Goal: Information Seeking & Learning: Learn about a topic

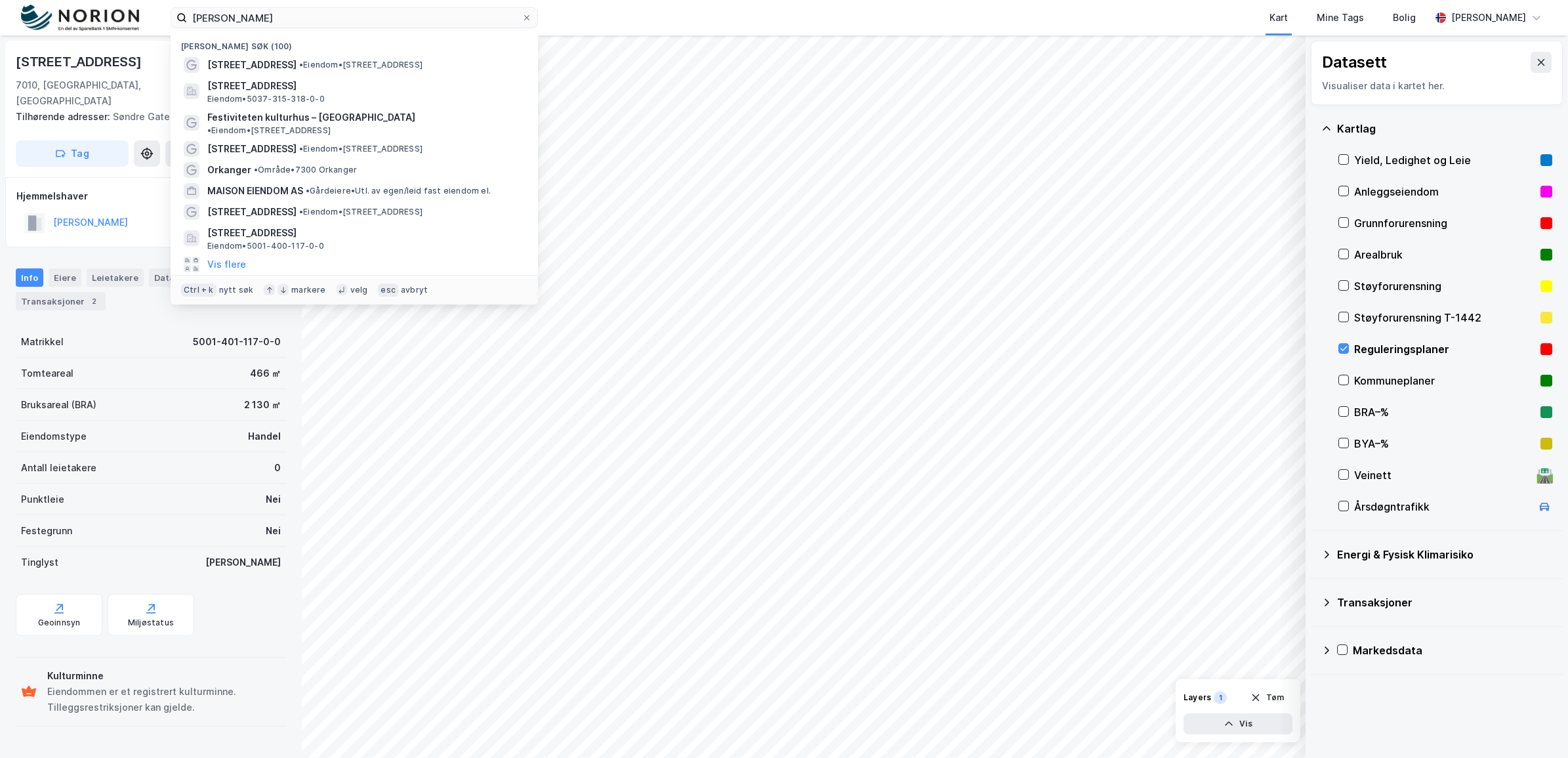
type input "[PERSON_NAME]"
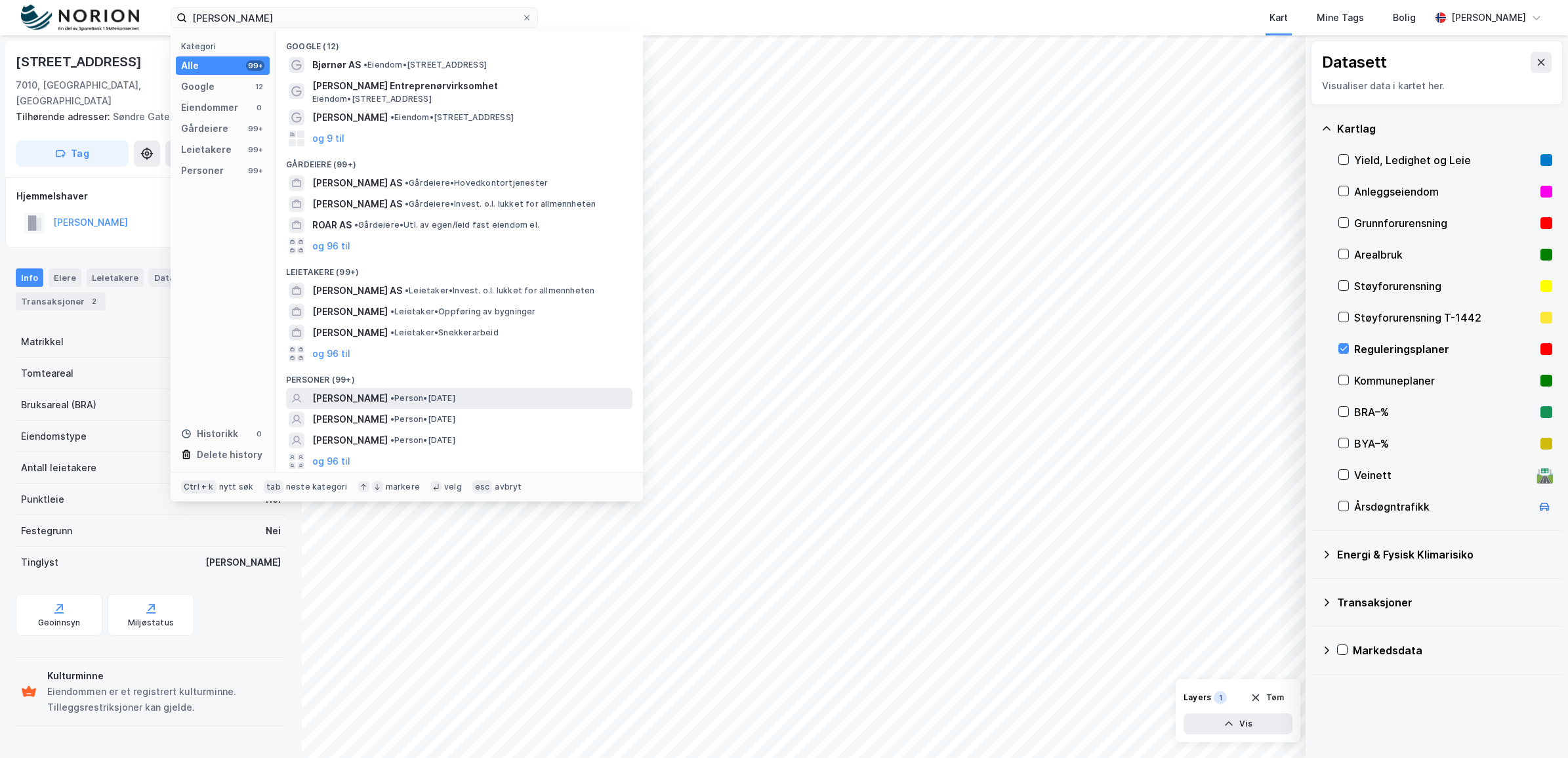
click at [374, 398] on span "[PERSON_NAME]" at bounding box center [350, 398] width 76 height 16
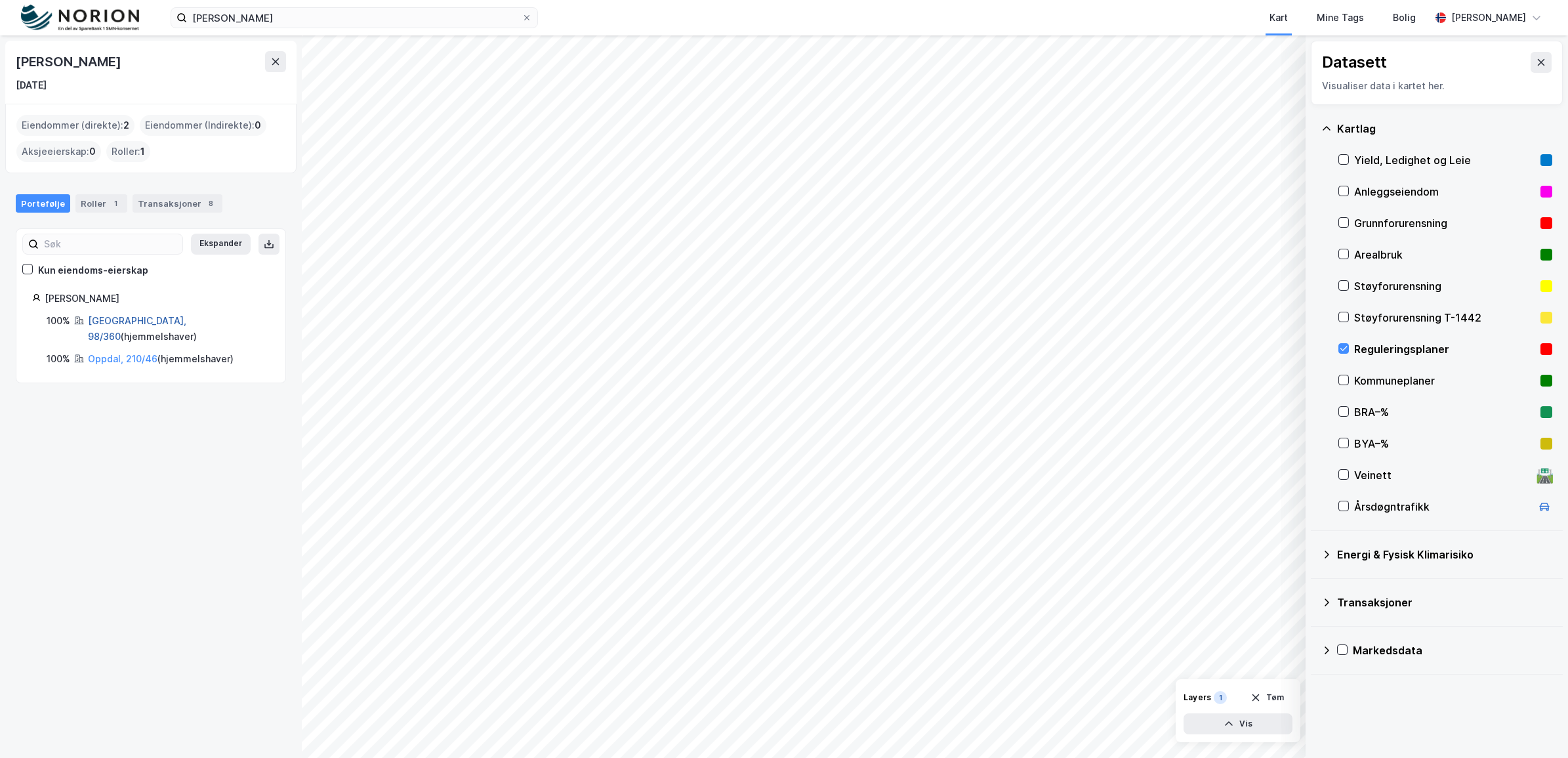
click at [105, 323] on link "[GEOGRAPHIC_DATA], 98/360" at bounding box center [136, 328] width 99 height 27
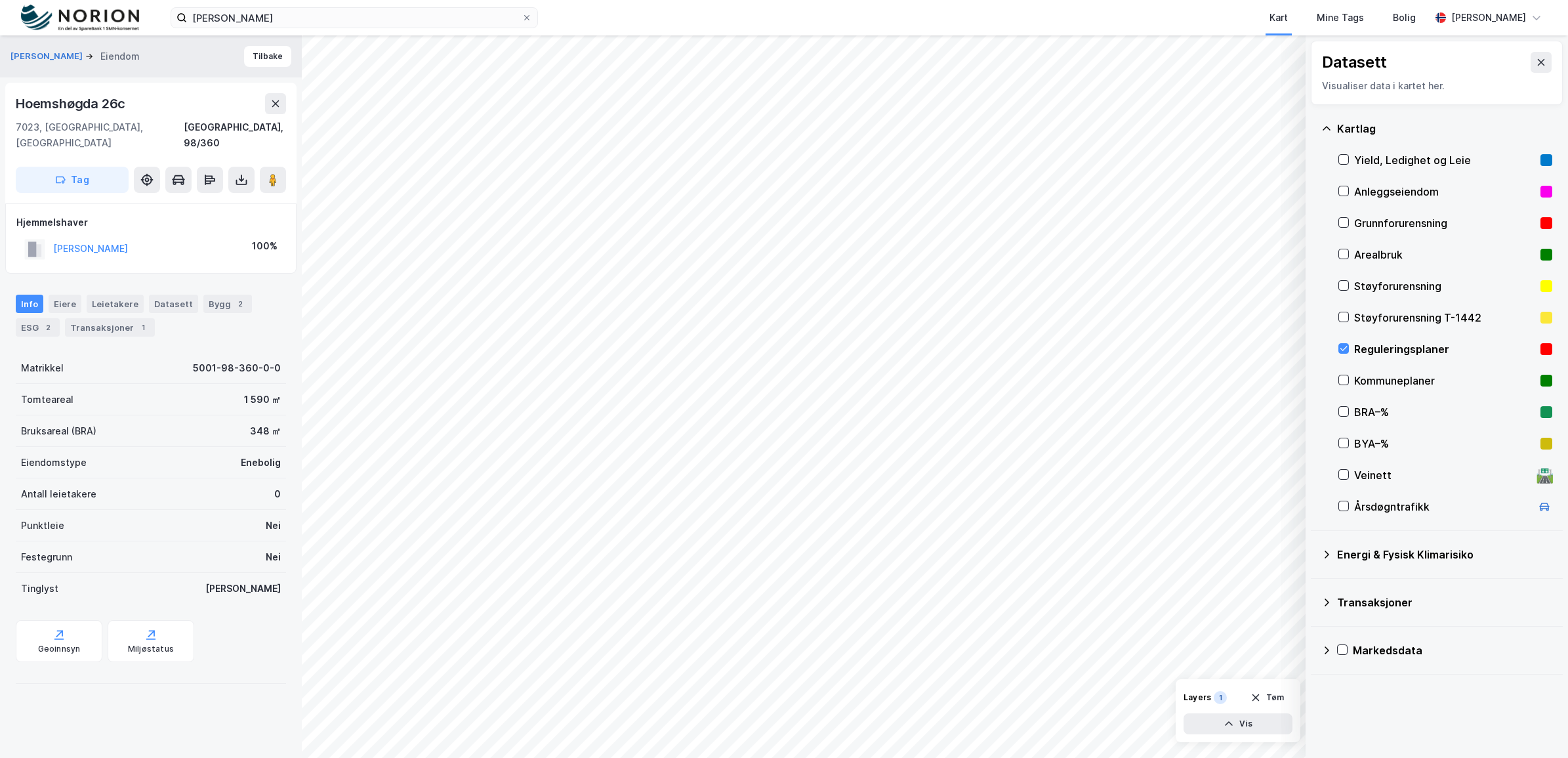
drag, startPoint x: 170, startPoint y: 234, endPoint x: 53, endPoint y: 244, distance: 117.4
click at [53, 244] on div "[PERSON_NAME] 100%" at bounding box center [151, 249] width 269 height 27
copy button "[PERSON_NAME]"
click at [297, 12] on input "[PERSON_NAME]" at bounding box center [354, 17] width 334 height 20
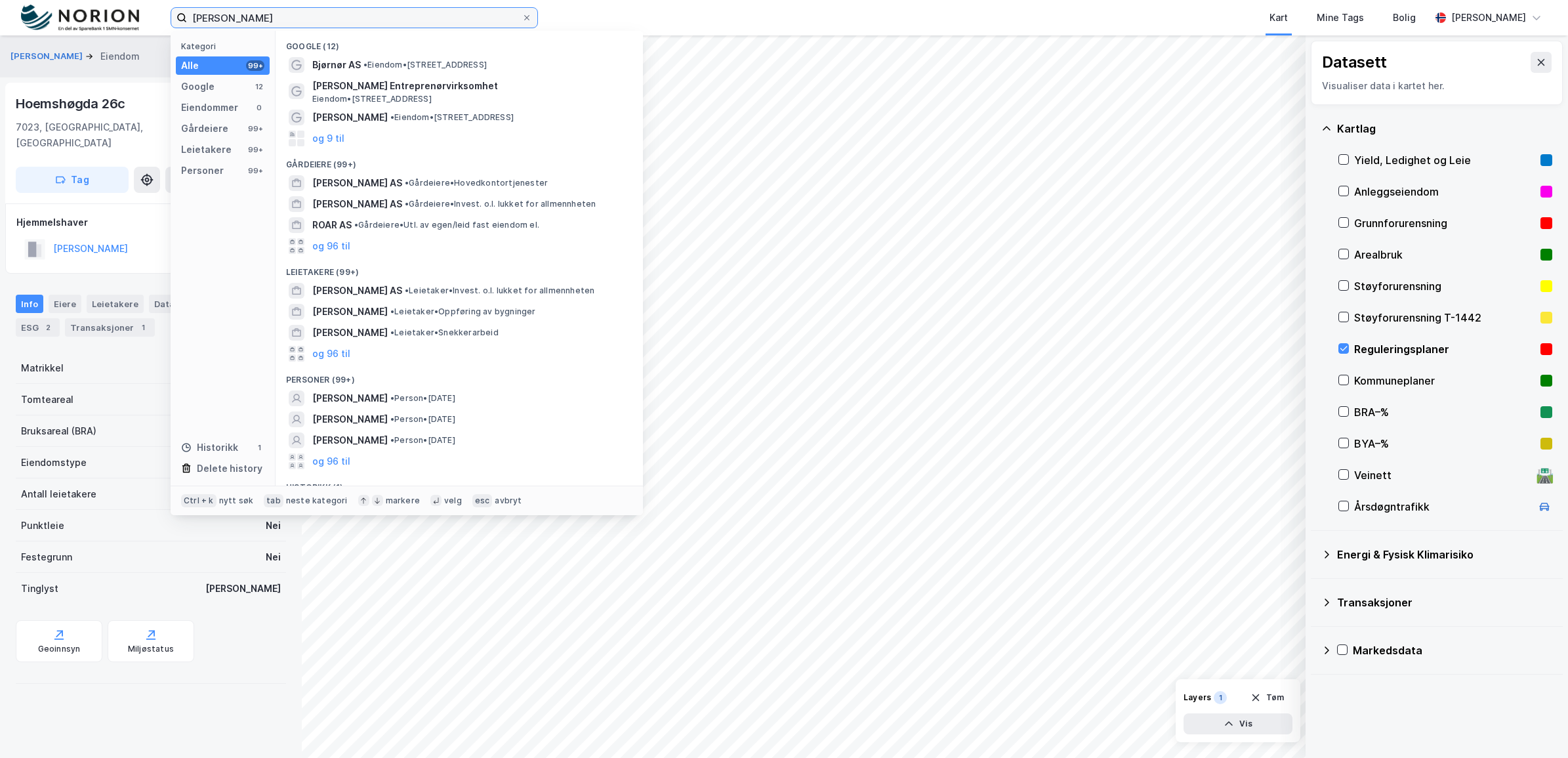
drag, startPoint x: 194, startPoint y: 5, endPoint x: 119, endPoint y: 6, distance: 75.0
click at [119, 6] on div "[PERSON_NAME] Kategori Alle 99+ Google 12 Eiendommer 0 Gårdeiere 99+ Leietakere…" at bounding box center [784, 17] width 1568 height 35
paste input "5035-84/64"
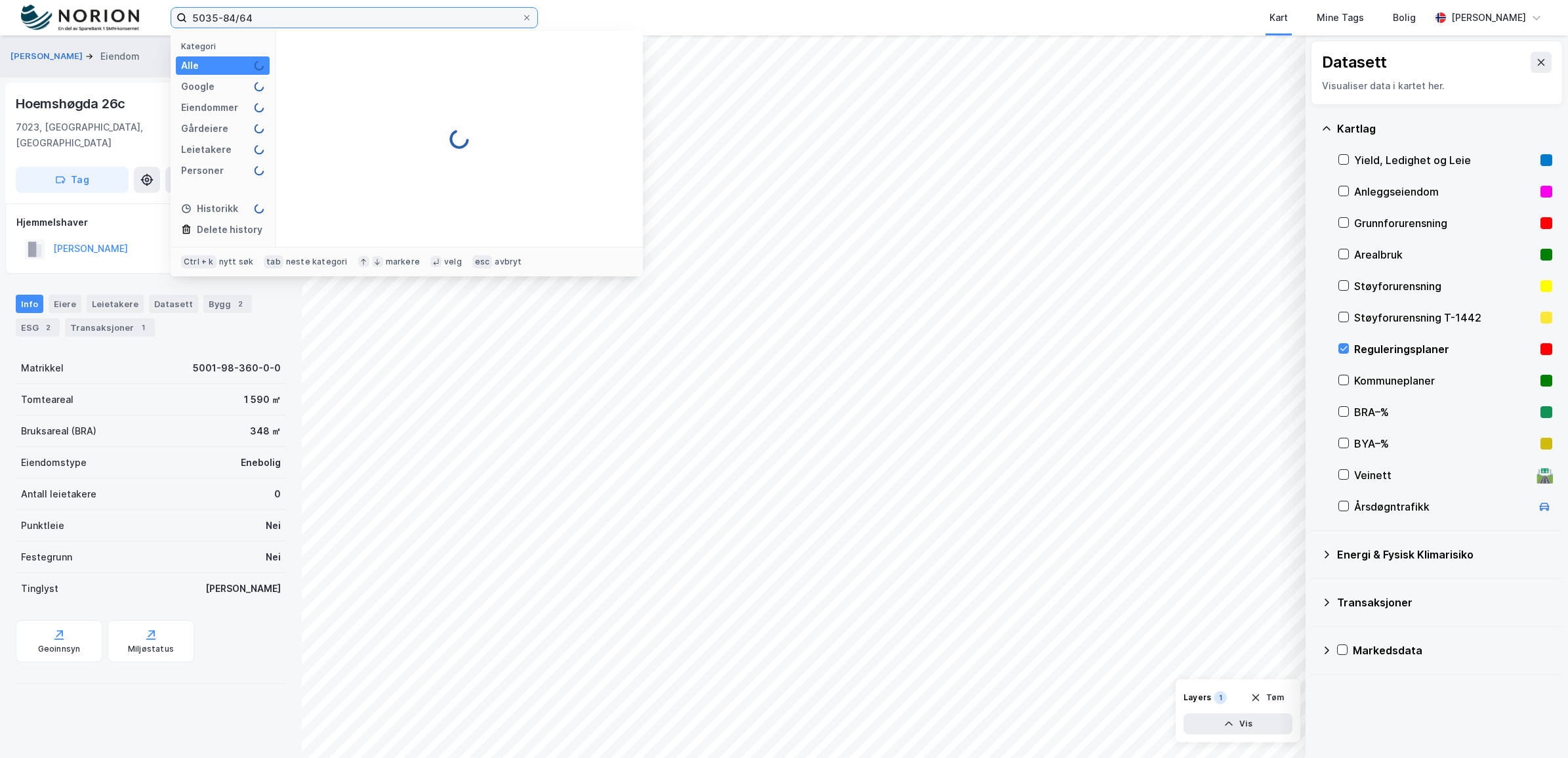
type input "5035-84/64"
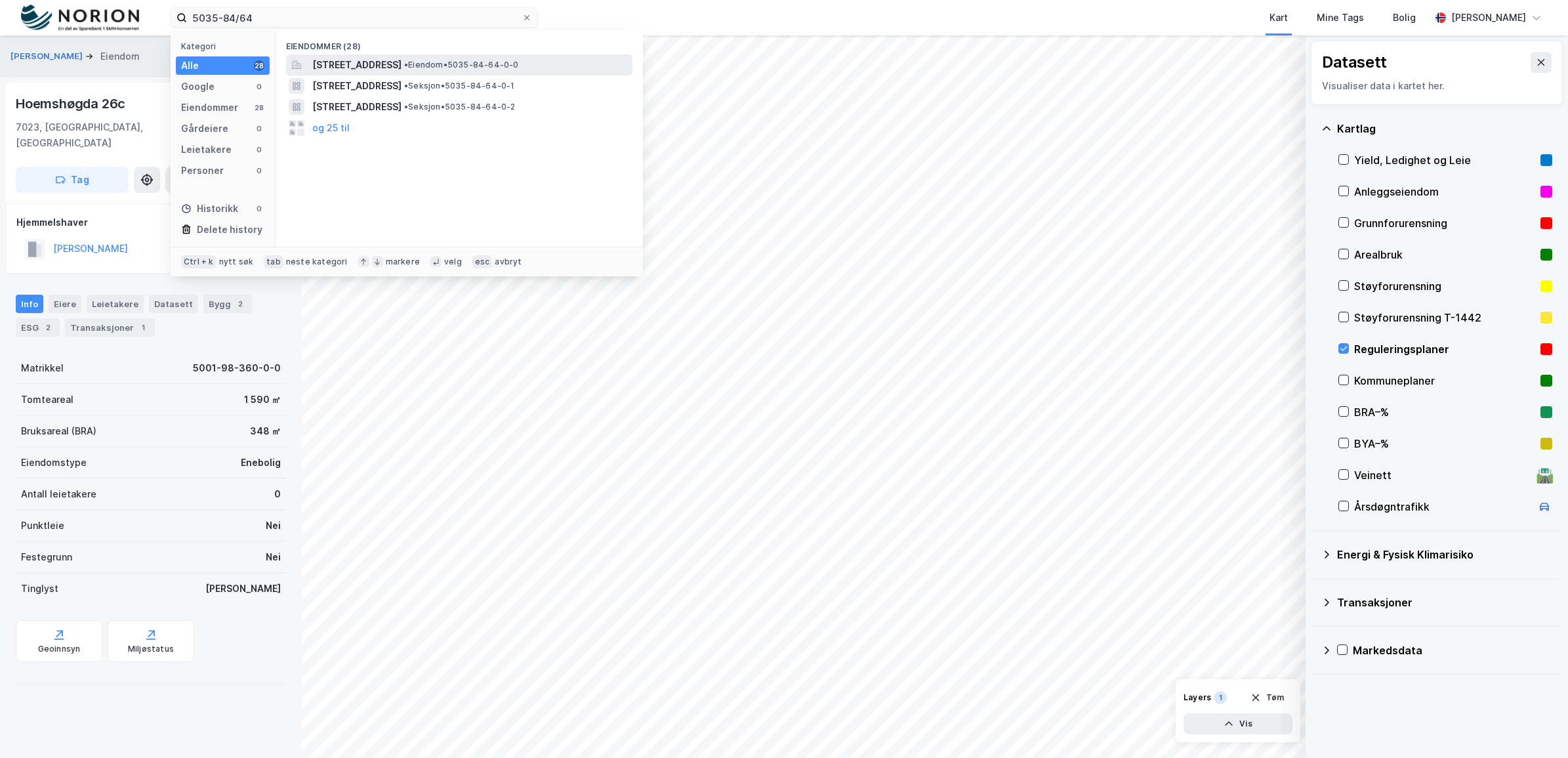
click at [381, 68] on span "[STREET_ADDRESS]" at bounding box center [357, 65] width 89 height 16
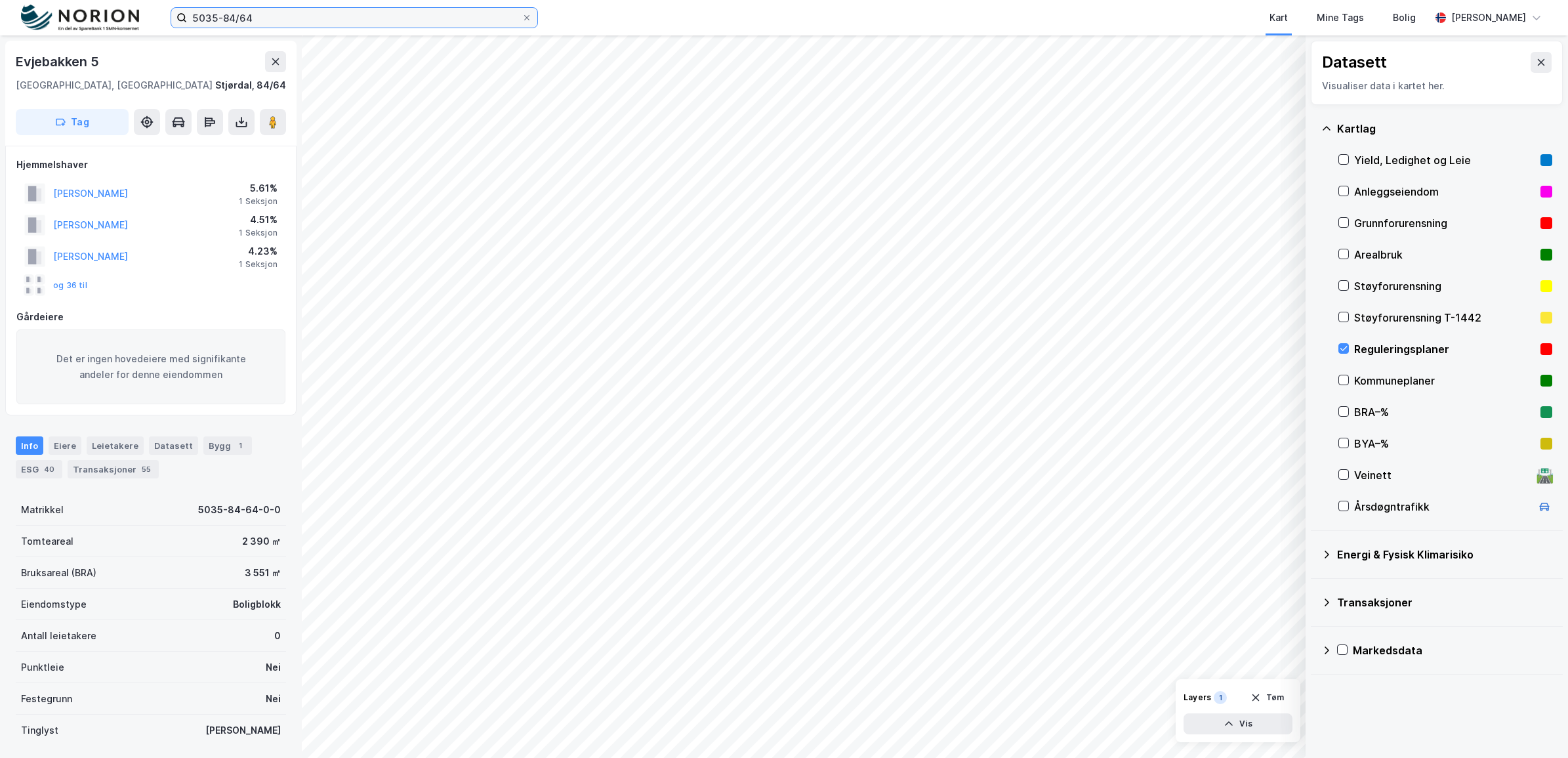
click at [267, 21] on input "5035-84/64" at bounding box center [354, 17] width 334 height 20
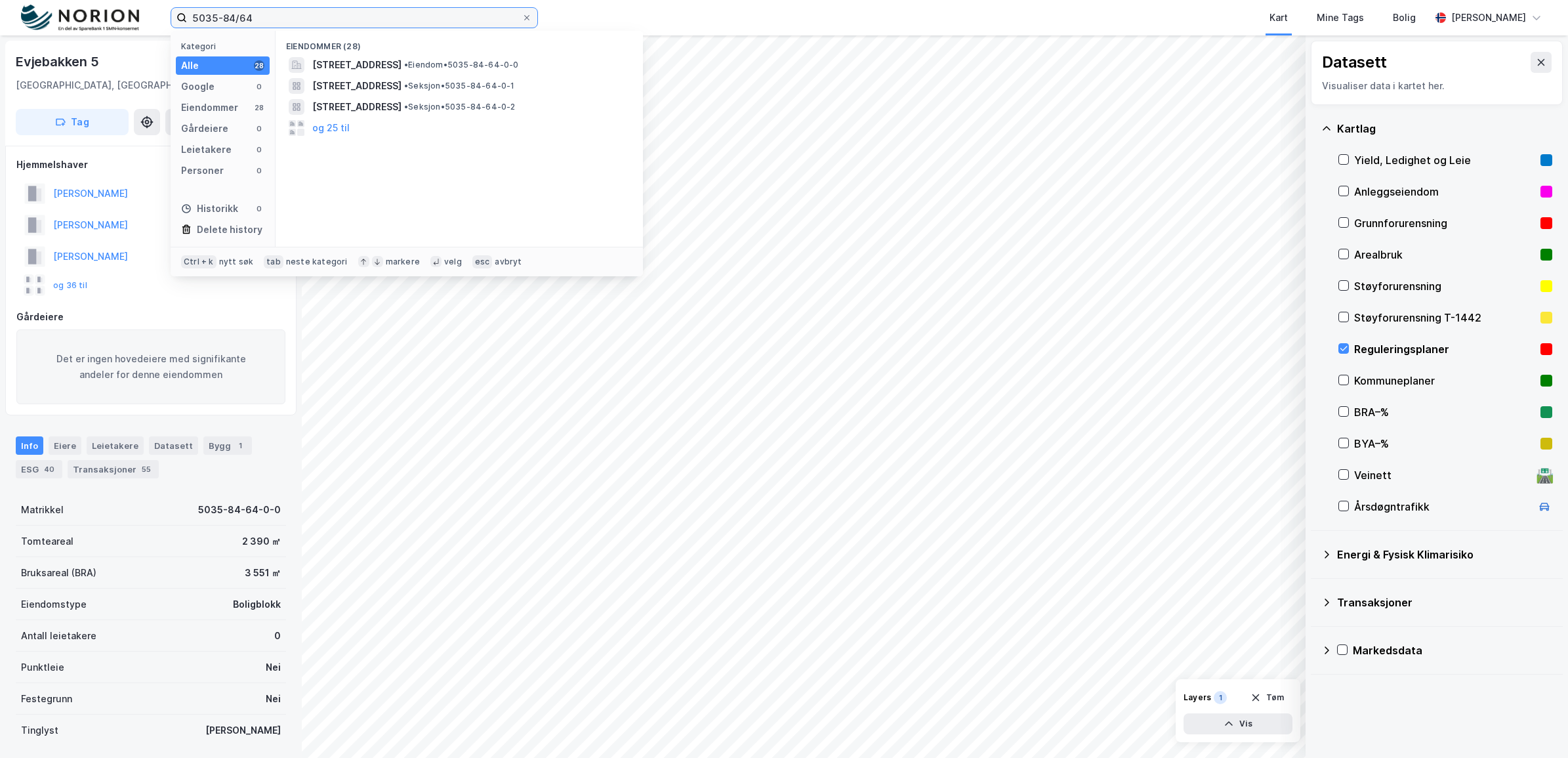
drag, startPoint x: 267, startPoint y: 21, endPoint x: 159, endPoint y: 45, distance: 110.6
click at [159, 45] on div "5035-84/64 Kategori Alle 28 Google 0 Eiendommer 28 Gårdeiere 0 Leietakere 0 Per…" at bounding box center [784, 379] width 1568 height 758
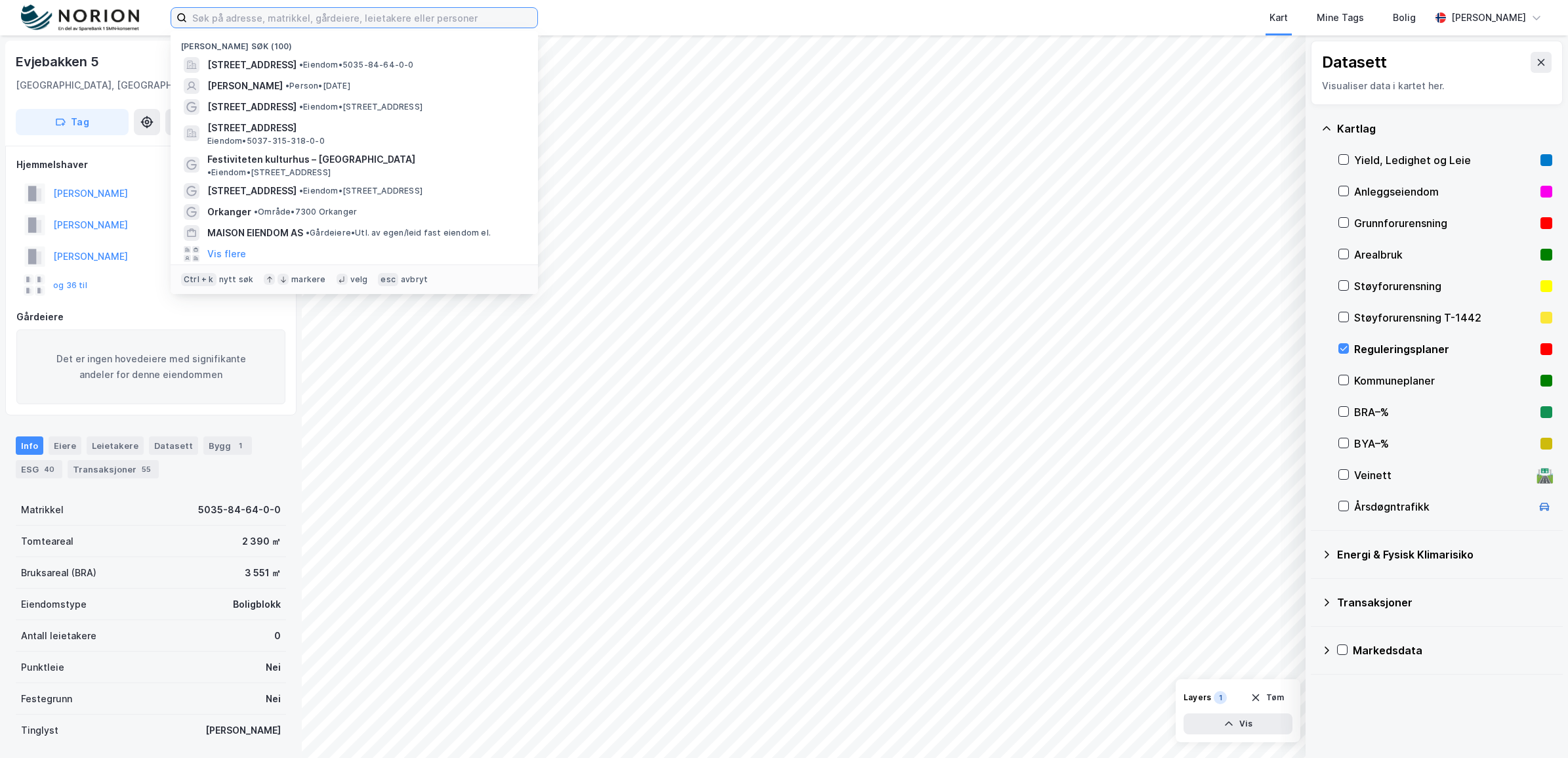
paste input "5035-84/16"
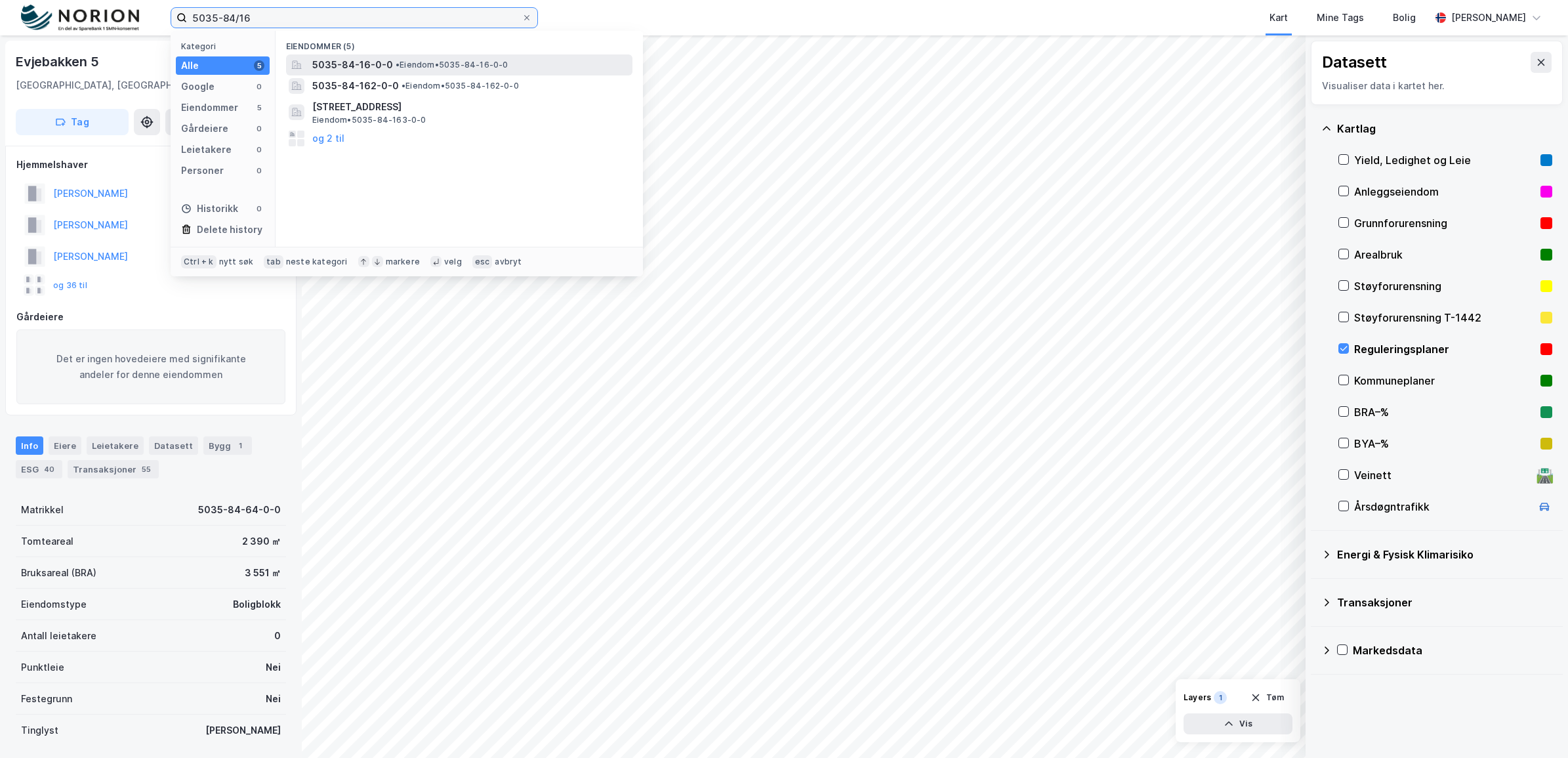
type input "5035-84/16"
click at [330, 68] on span "5035-84-16-0-0" at bounding box center [353, 65] width 80 height 16
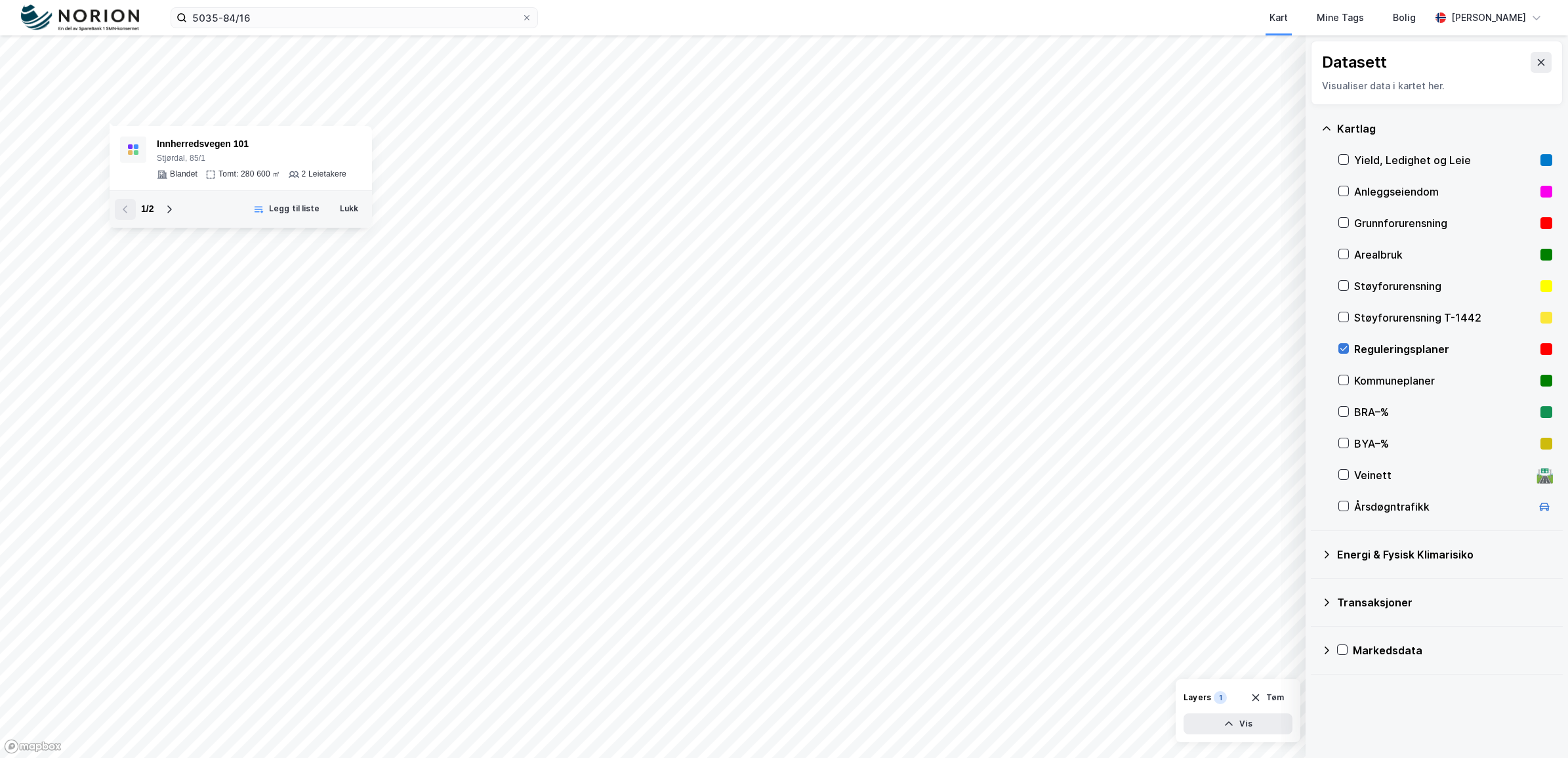
click at [1340, 348] on icon at bounding box center [1344, 349] width 9 height 9
click at [1225, 723] on icon "button" at bounding box center [1229, 723] width 10 height 10
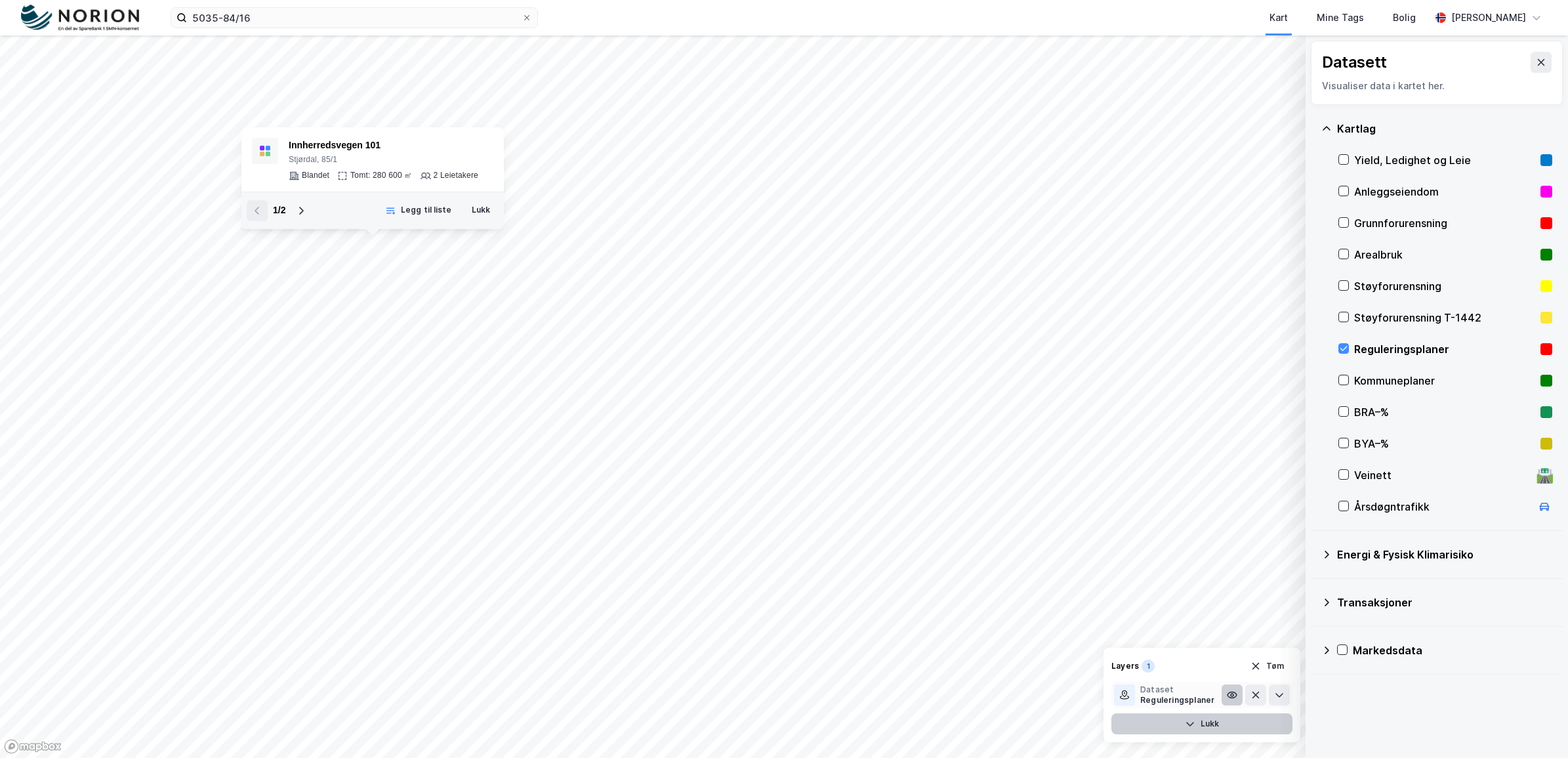
click at [1232, 694] on icon at bounding box center [1232, 694] width 10 height 10
click at [1280, 699] on icon at bounding box center [1279, 694] width 10 height 10
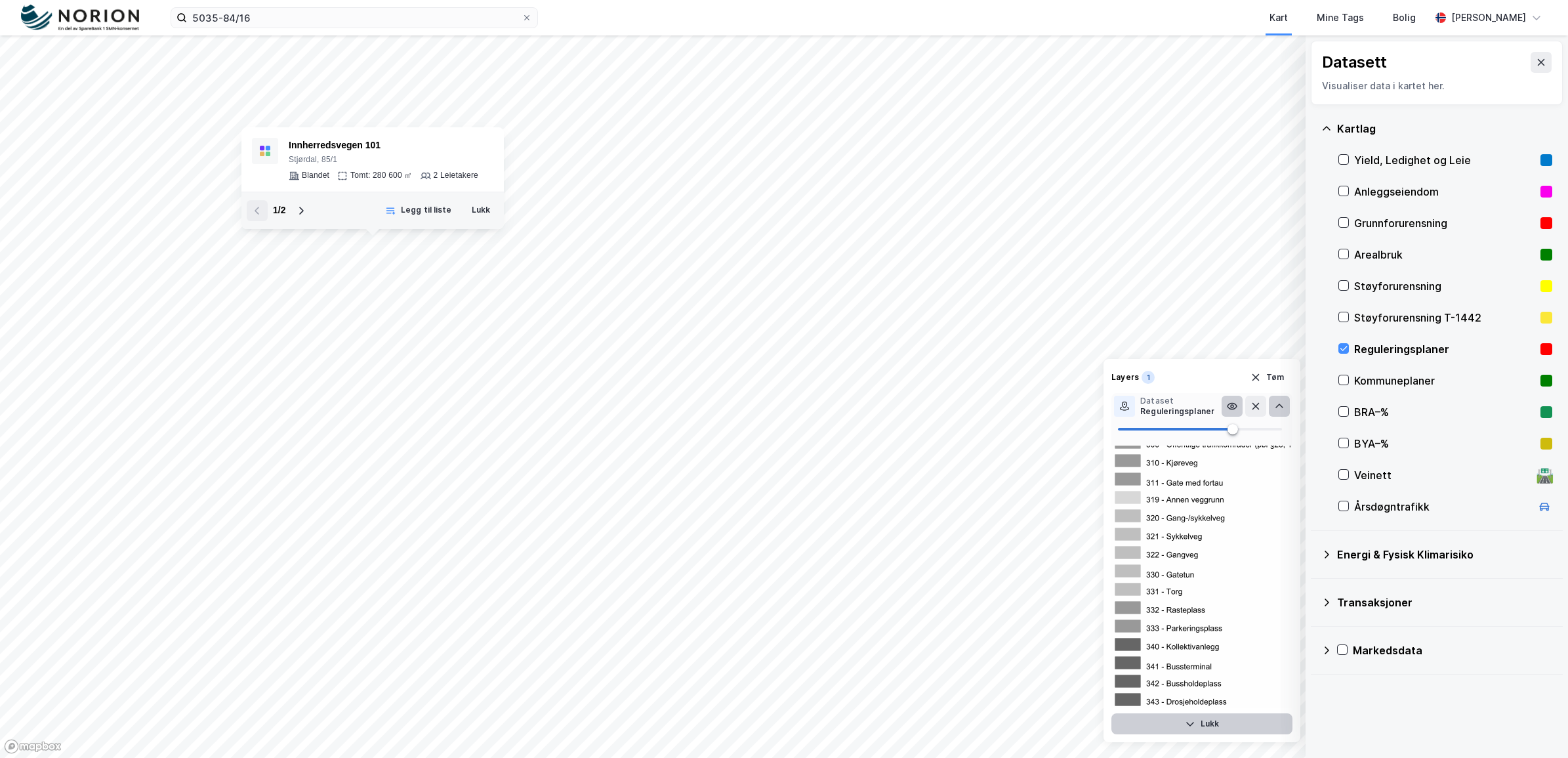
scroll to position [716, 0]
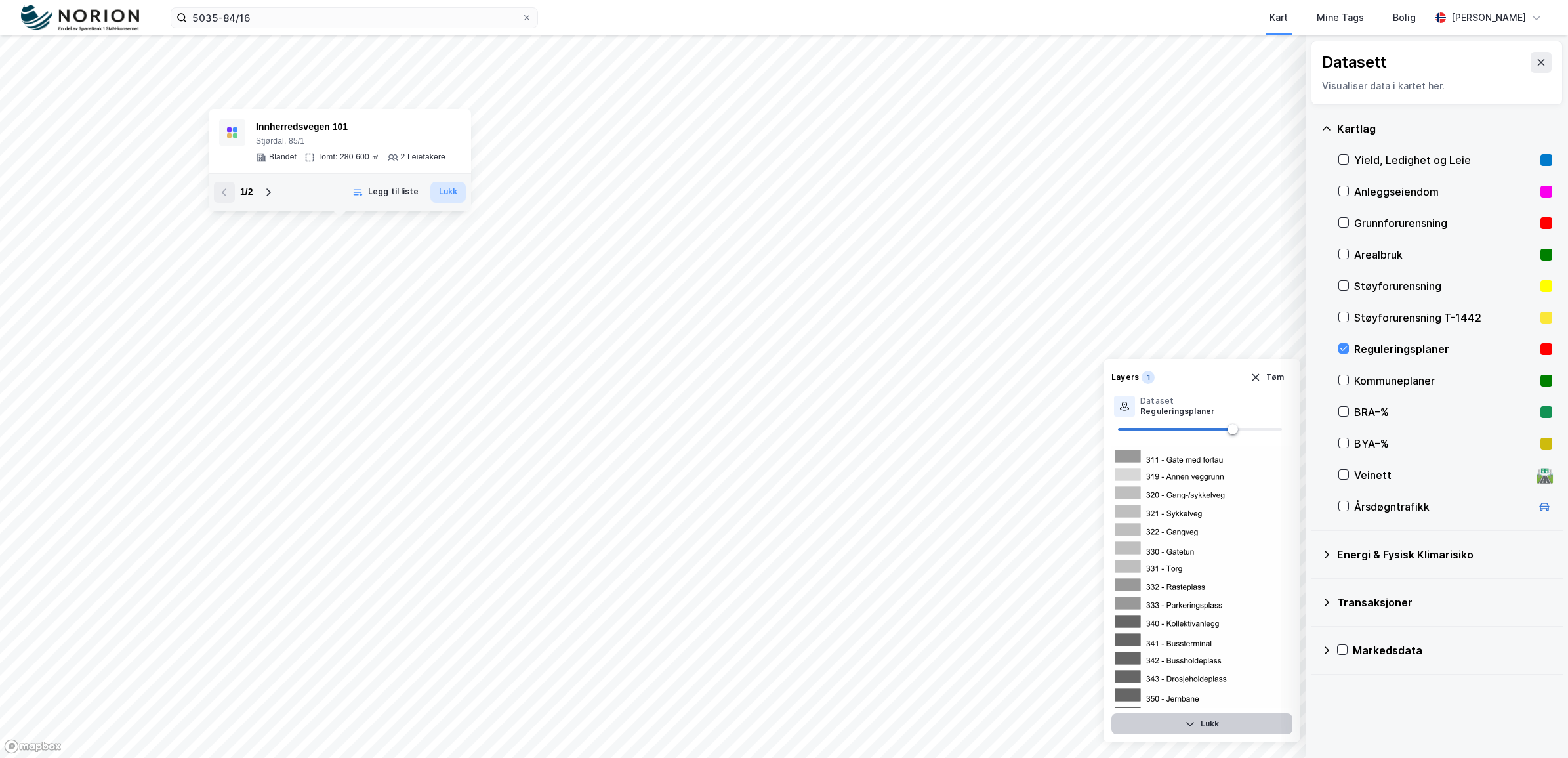
click at [441, 192] on button "Lukk" at bounding box center [448, 192] width 35 height 21
click at [1538, 61] on icon at bounding box center [1541, 62] width 7 height 6
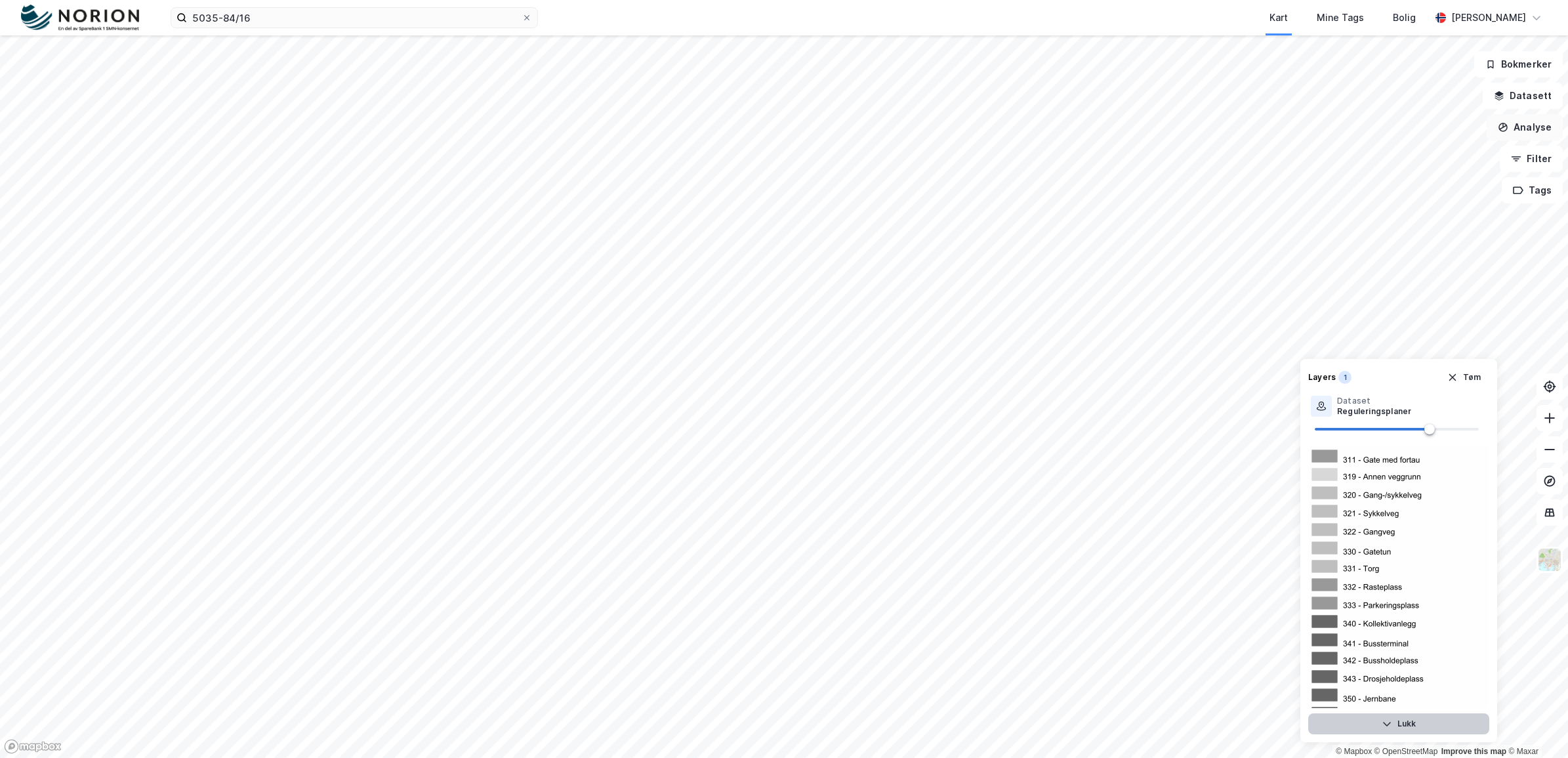
click at [1528, 128] on button "Analyse" at bounding box center [1525, 127] width 77 height 26
click at [1406, 127] on div "Mål avstand" at bounding box center [1410, 129] width 114 height 11
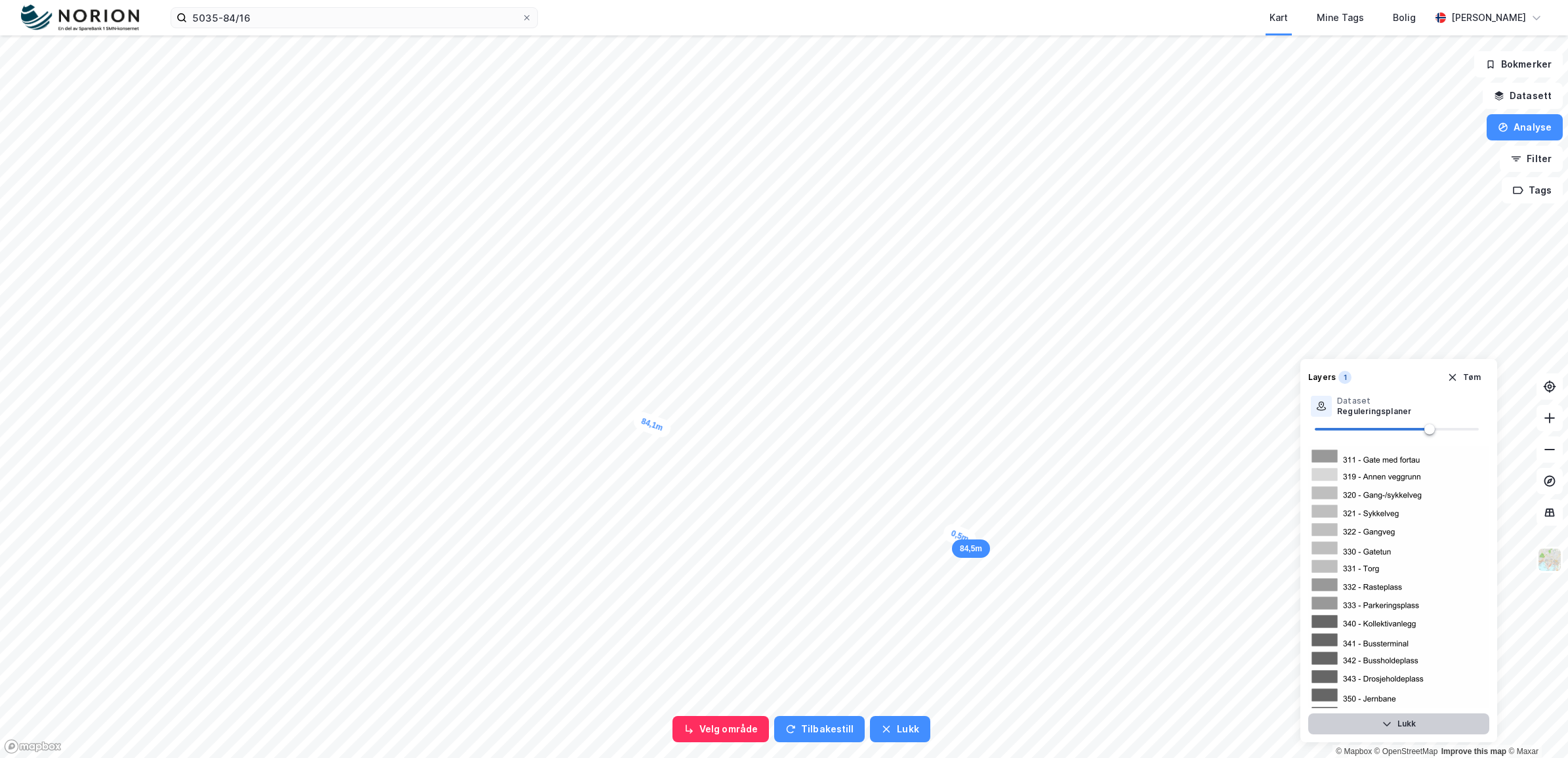
click at [958, 535] on div "0,5m" at bounding box center [960, 536] width 38 height 29
click at [1519, 138] on button "Analyse" at bounding box center [1525, 127] width 77 height 26
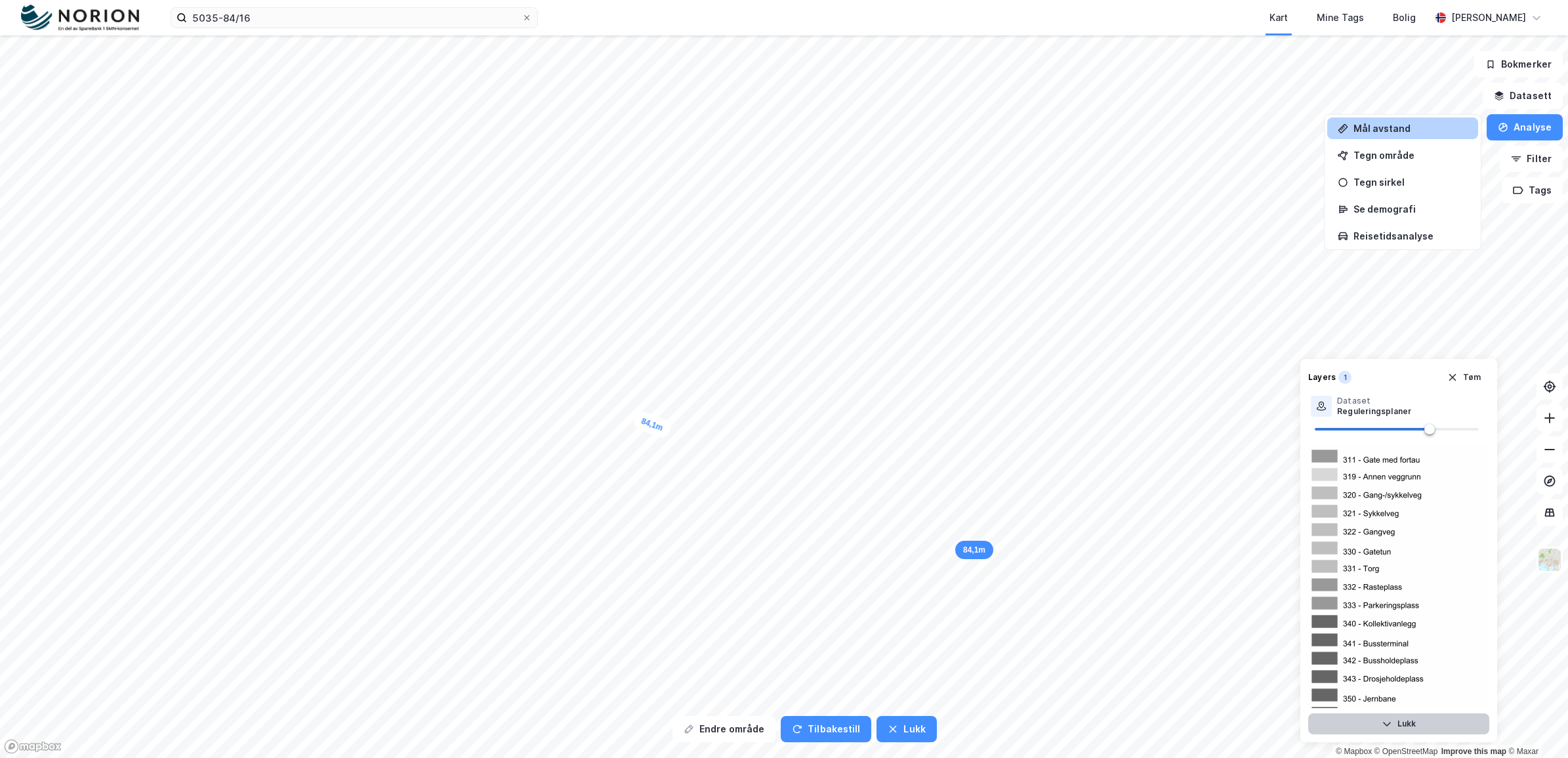
click at [1399, 129] on div "Mål avstand" at bounding box center [1410, 129] width 114 height 11
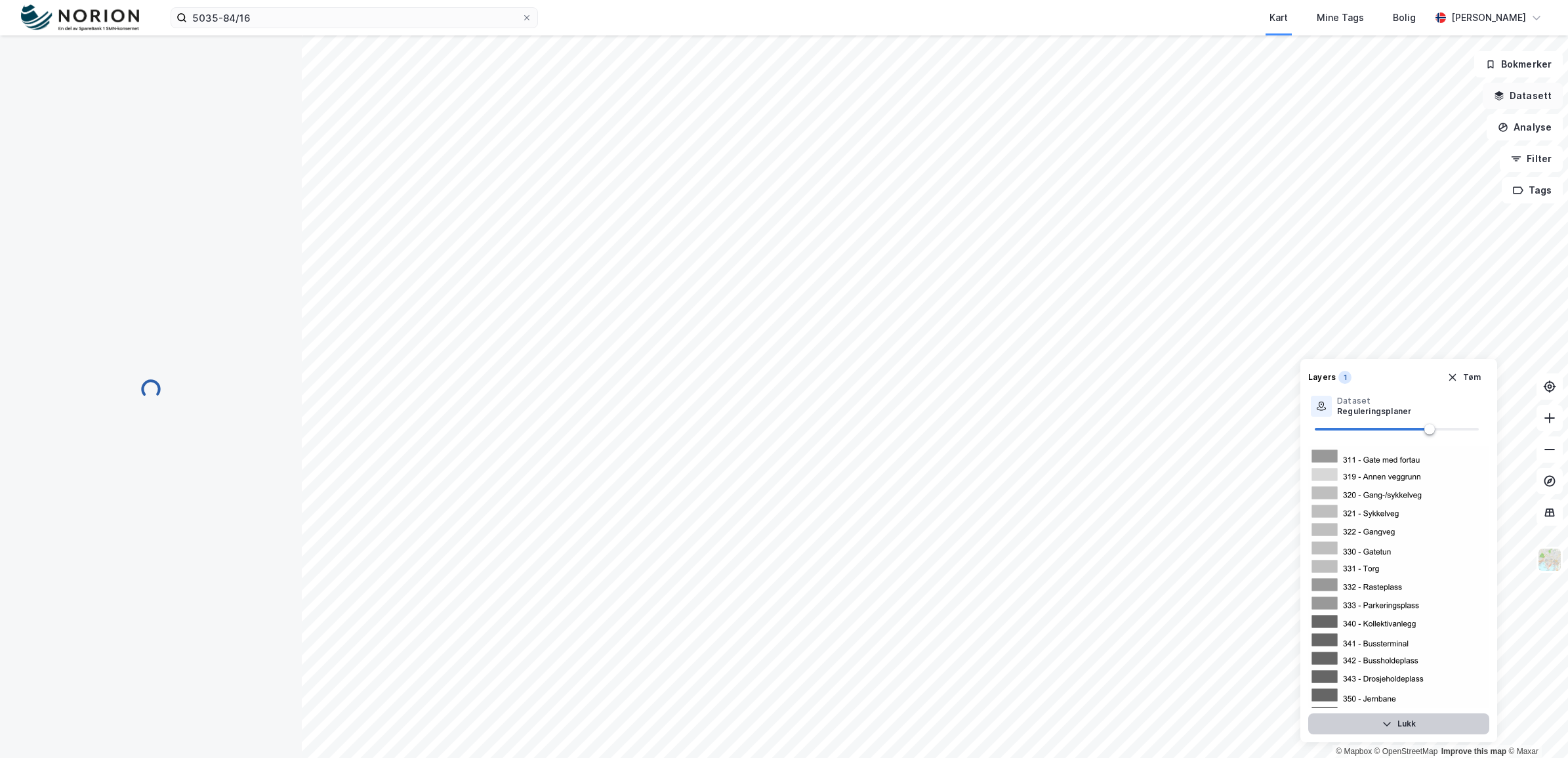
click at [1524, 96] on button "Datasett" at bounding box center [1522, 95] width 80 height 26
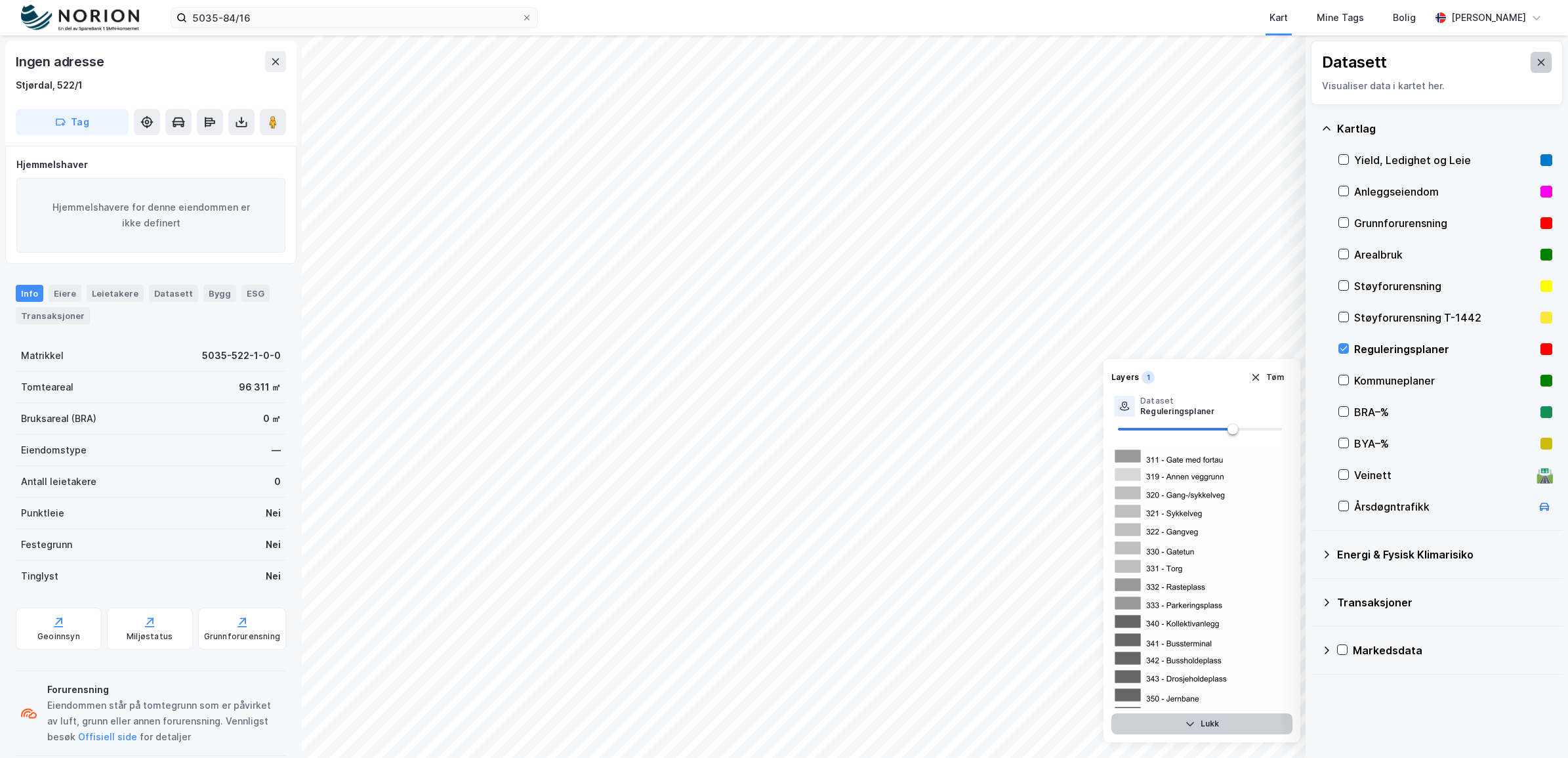
click at [1536, 61] on icon at bounding box center [1541, 62] width 10 height 10
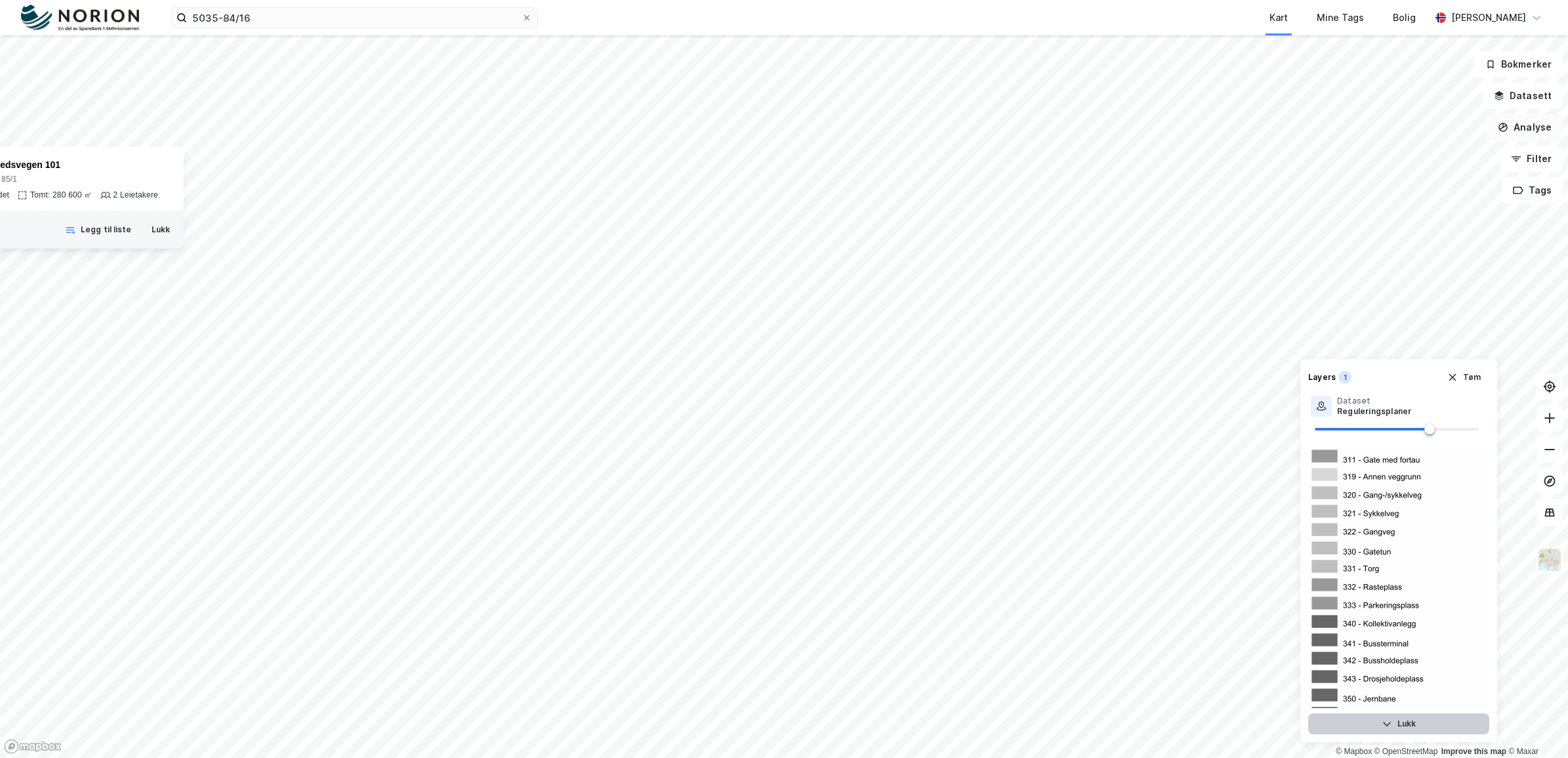
click at [1525, 129] on button "Analyse" at bounding box center [1525, 127] width 77 height 26
click at [1373, 129] on div "Mål avstand" at bounding box center [1410, 129] width 114 height 11
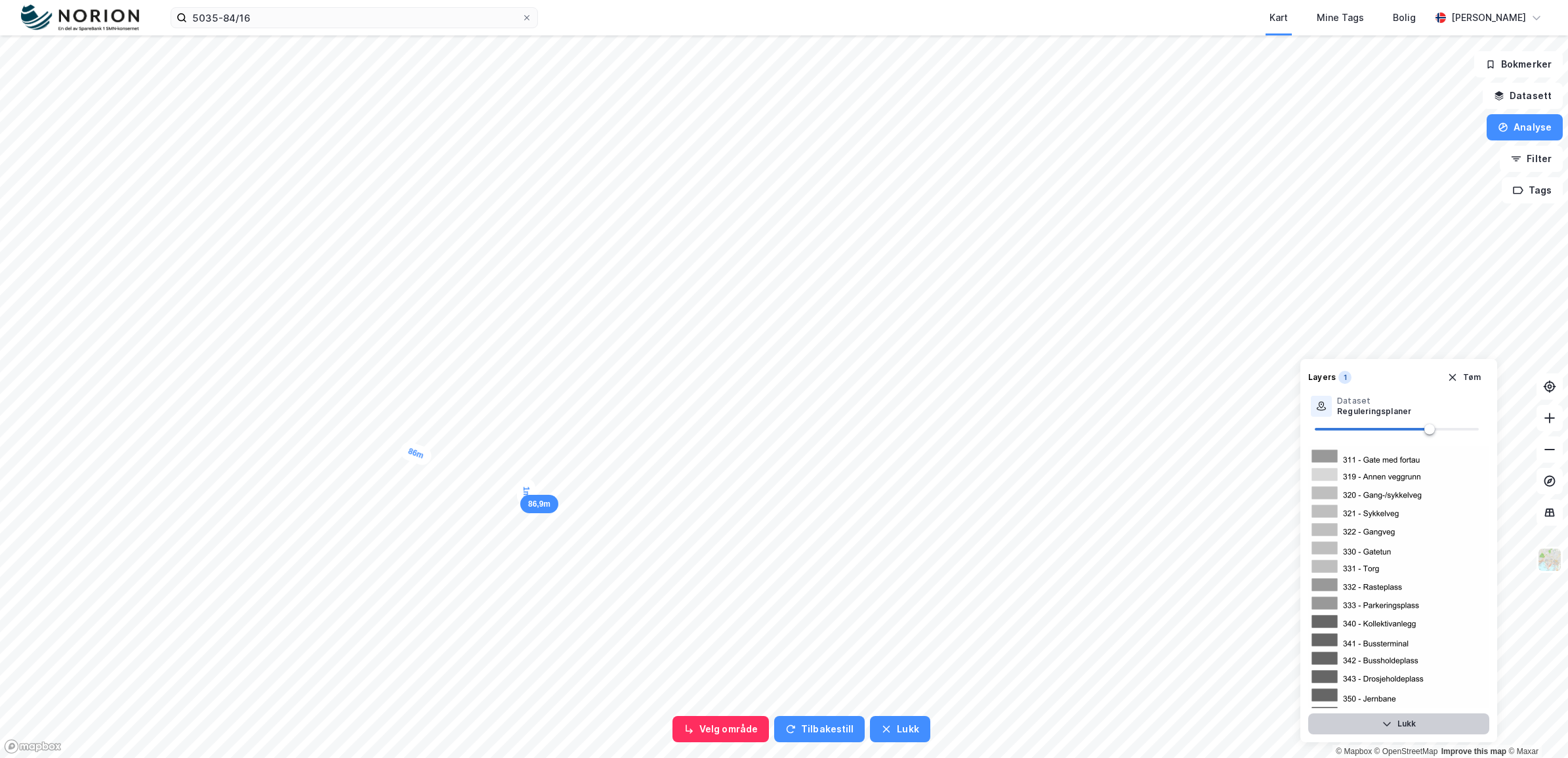
click at [526, 493] on div "1m" at bounding box center [526, 491] width 18 height 27
click at [1522, 130] on button "Analyse" at bounding box center [1525, 127] width 77 height 26
click at [1396, 133] on div "Mål avstand" at bounding box center [1410, 129] width 114 height 11
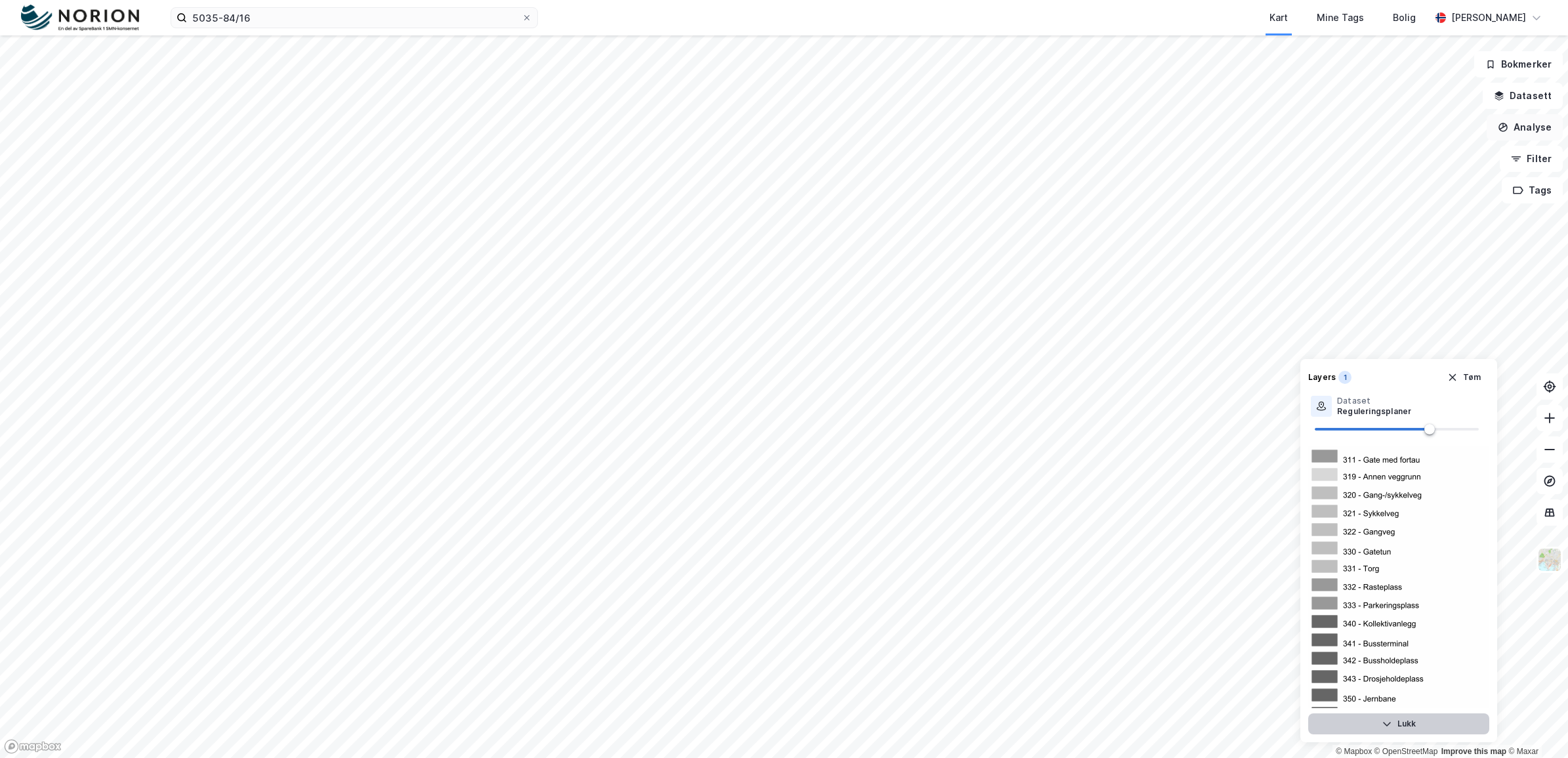
click at [1525, 125] on button "Analyse" at bounding box center [1525, 127] width 77 height 26
click at [1372, 123] on div "Mål avstand" at bounding box center [1410, 129] width 114 height 11
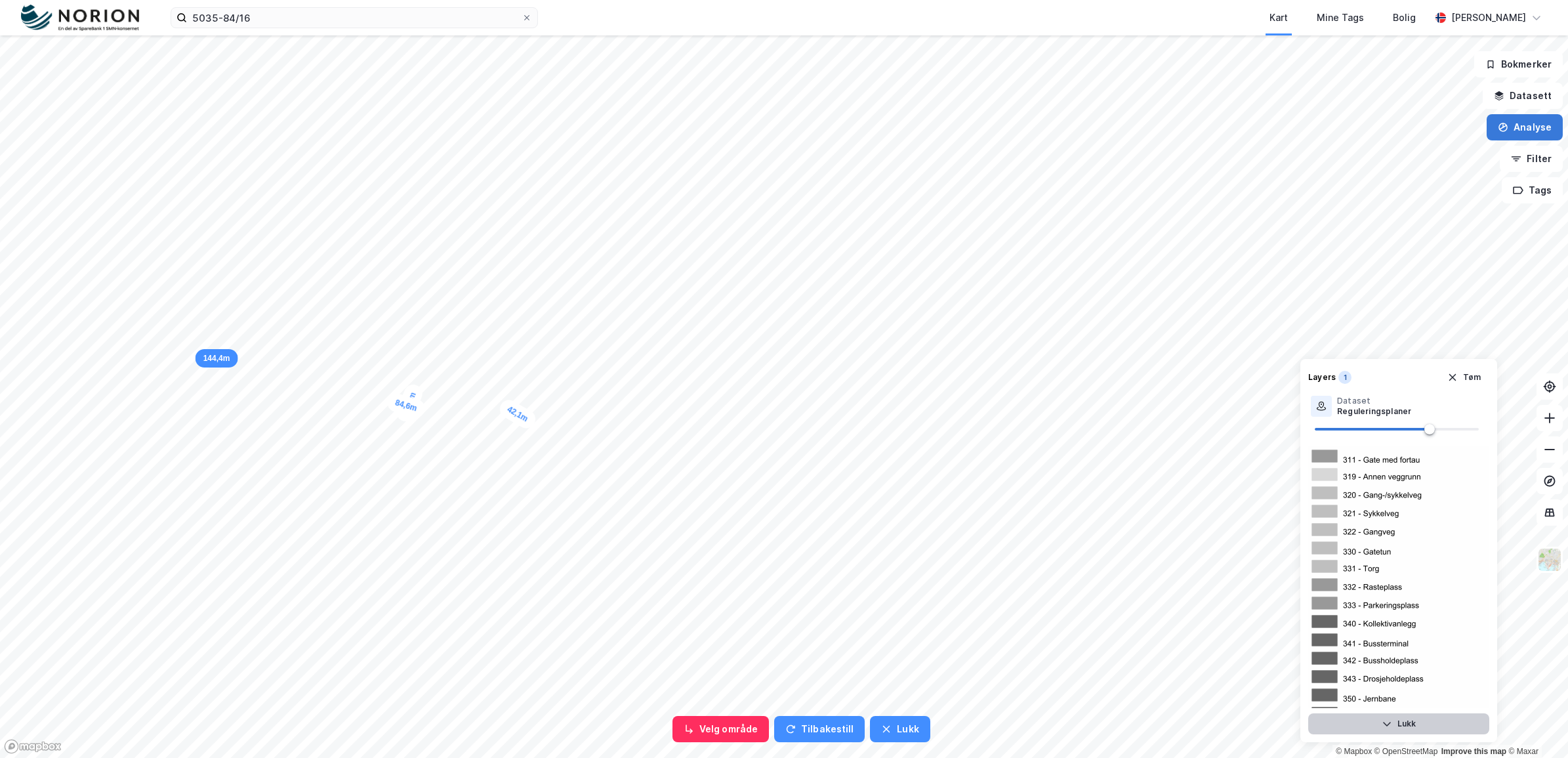
click at [1510, 135] on button "Analyse" at bounding box center [1525, 127] width 77 height 26
click at [1415, 139] on div "Mål avstand" at bounding box center [1402, 128] width 151 height 21
